Goal: Find specific page/section

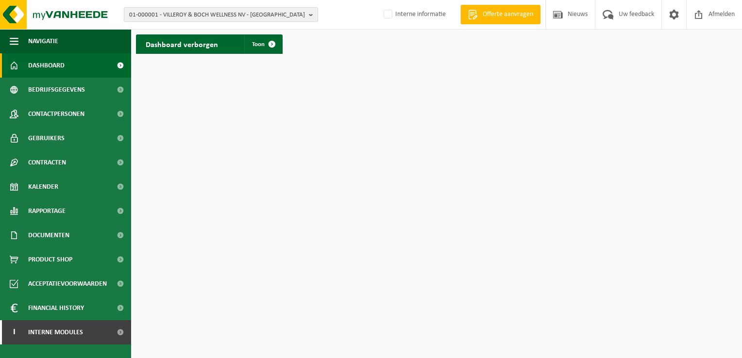
click at [160, 16] on span "01-000001 - VILLEROY & BOCH WELLNESS NV - ROESELARE" at bounding box center [217, 15] width 176 height 15
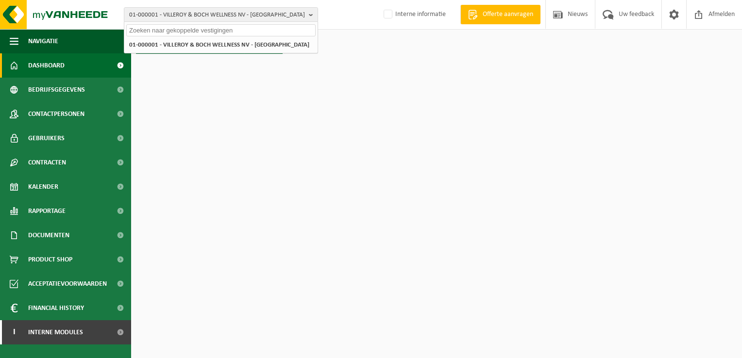
paste input "10-914549"
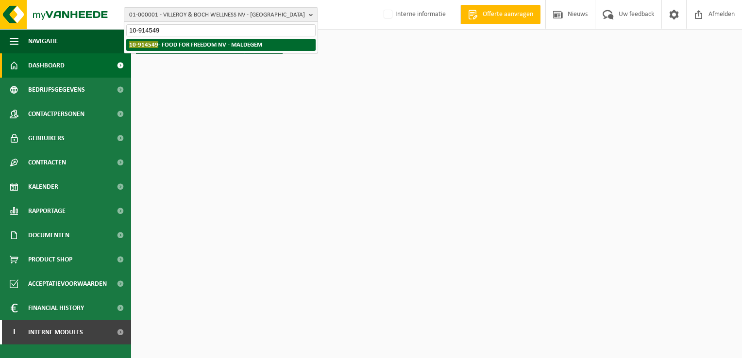
type input "10-914549"
click at [173, 47] on strong "10-914549 - FOOD FOR FREEDOM NV - MALDEGEM" at bounding box center [195, 44] width 133 height 7
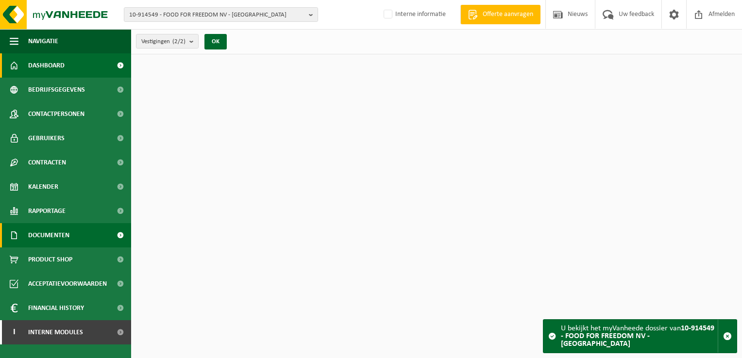
click at [66, 232] on span "Documenten" at bounding box center [48, 235] width 41 height 24
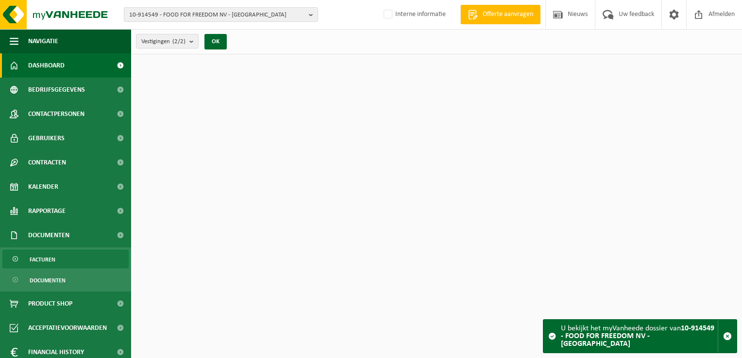
click at [68, 258] on link "Facturen" at bounding box center [65, 259] width 126 height 18
